Goal: Find specific page/section: Find specific page/section

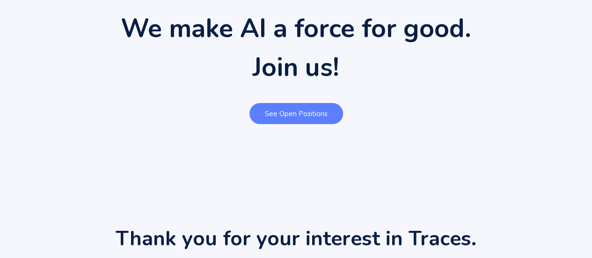
click at [305, 109] on link "See open positions" at bounding box center [296, 113] width 94 height 21
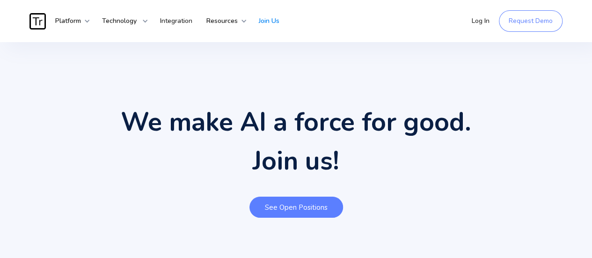
click at [292, 211] on link "See open positions" at bounding box center [296, 207] width 94 height 21
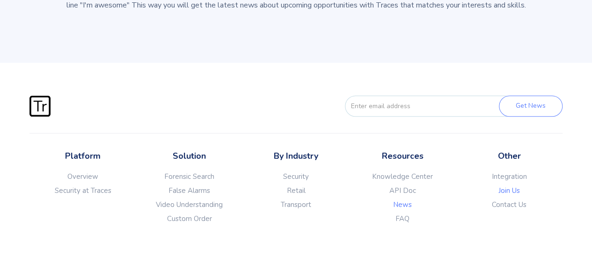
scroll to position [187, 0]
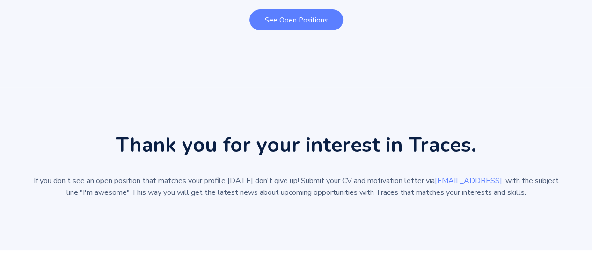
click at [322, 22] on link "See open positions" at bounding box center [296, 19] width 94 height 21
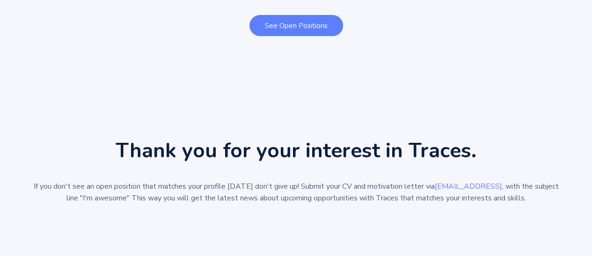
click at [322, 22] on link "See open positions" at bounding box center [296, 25] width 94 height 21
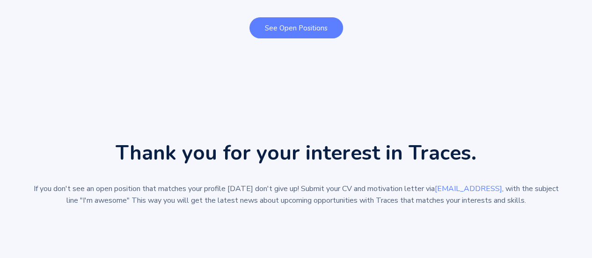
click at [322, 23] on link "See open positions" at bounding box center [296, 27] width 94 height 21
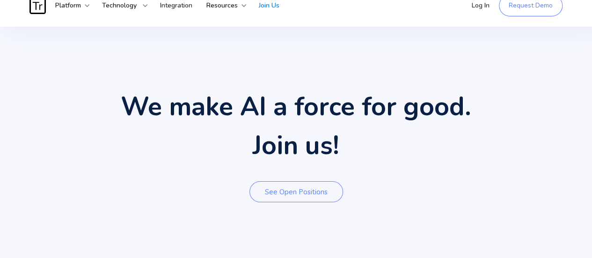
scroll to position [0, 0]
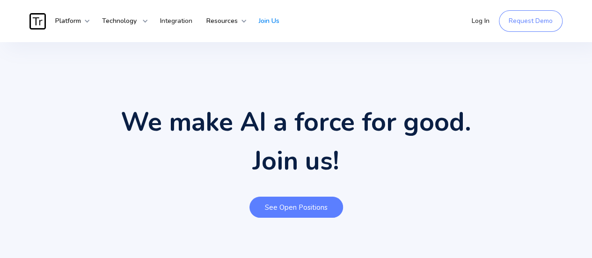
click at [307, 205] on link "See open positions" at bounding box center [296, 207] width 94 height 21
click at [317, 203] on link "See open positions" at bounding box center [296, 207] width 94 height 21
click at [316, 210] on link "See open positions" at bounding box center [296, 207] width 94 height 21
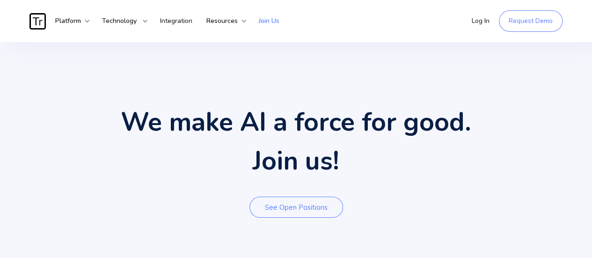
click at [270, 17] on link "Join Us" at bounding box center [269, 21] width 35 height 28
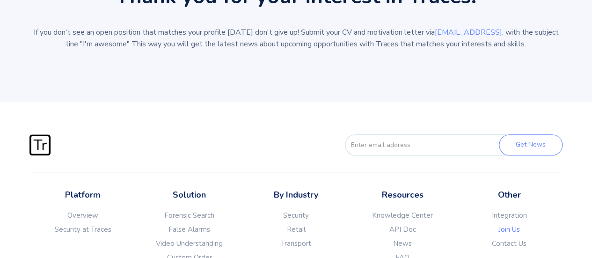
scroll to position [374, 0]
